Goal: Find contact information: Find contact information

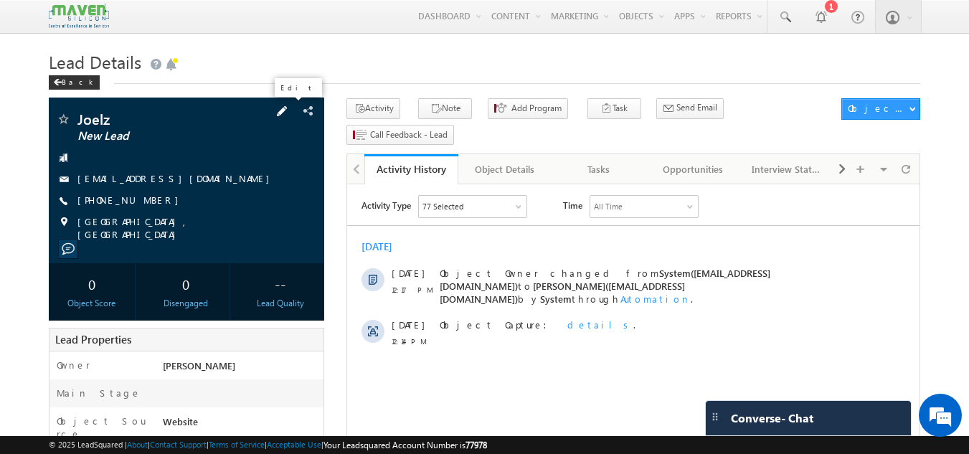
click at [290, 111] on span at bounding box center [282, 111] width 16 height 16
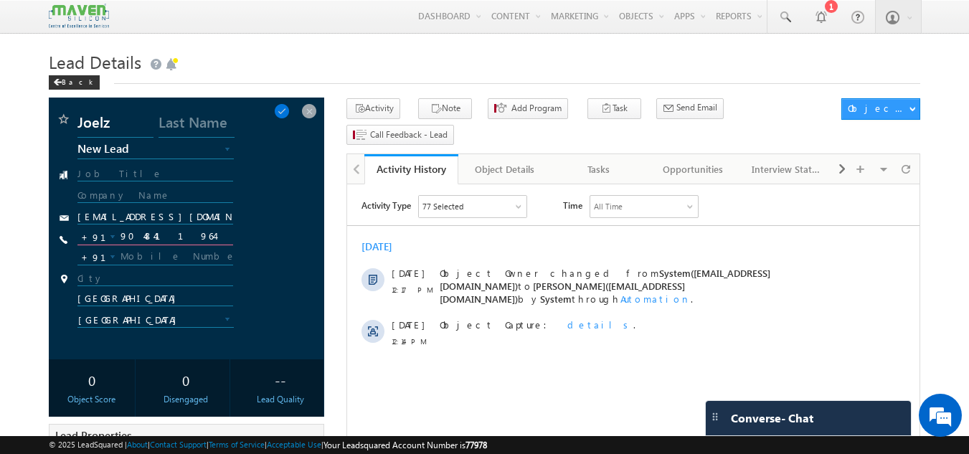
click at [151, 242] on input "9048411964" at bounding box center [155, 236] width 156 height 17
click at [314, 118] on span at bounding box center [309, 111] width 16 height 16
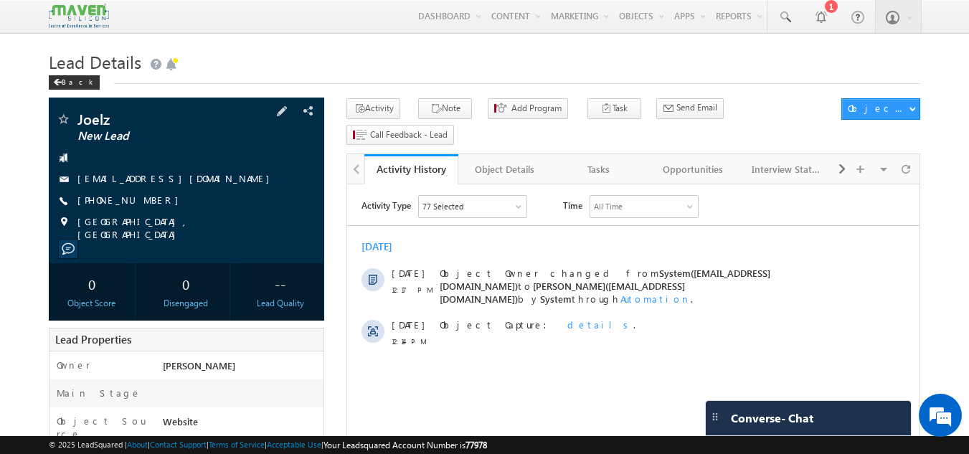
drag, startPoint x: 96, startPoint y: 197, endPoint x: 147, endPoint y: 198, distance: 50.9
click at [147, 198] on span "[PHONE_NUMBER]" at bounding box center [131, 201] width 108 height 14
copy span "9048411964"
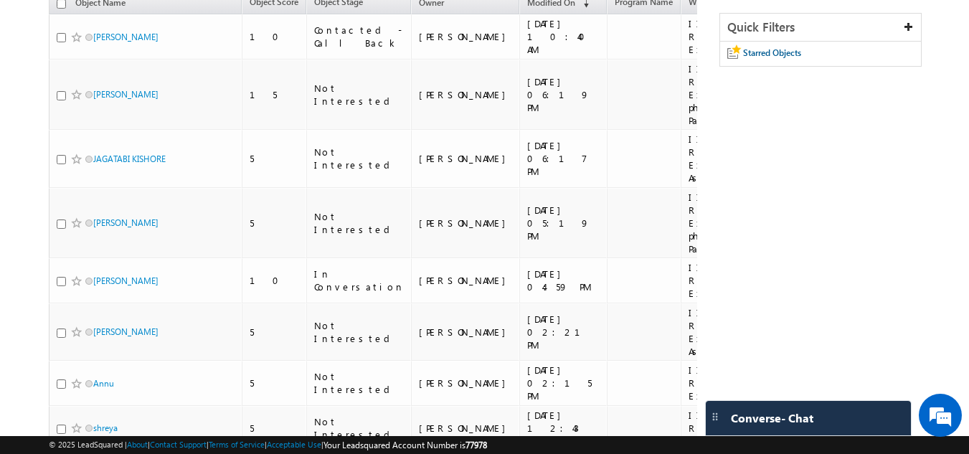
scroll to position [143, 0]
